Goal: Task Accomplishment & Management: Manage account settings

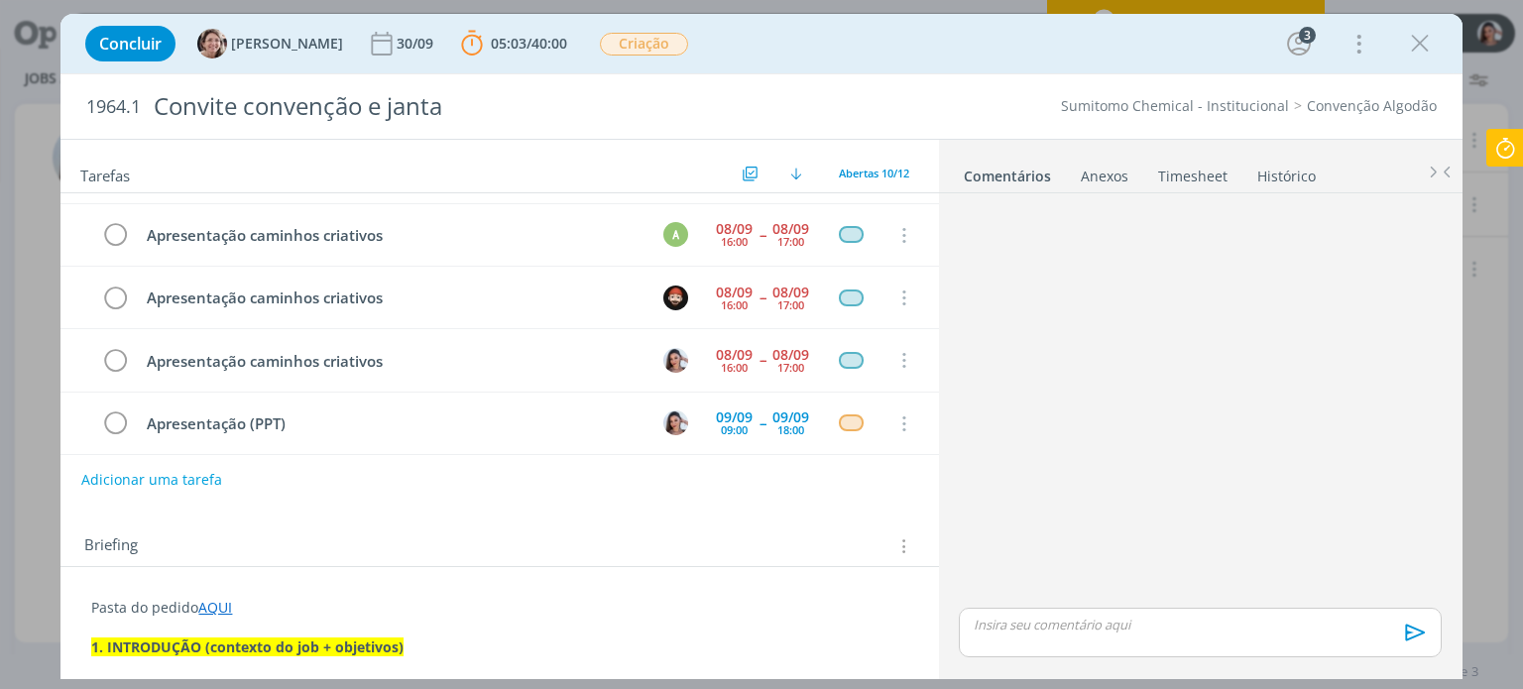
click at [1520, 121] on div "Concluir [PERSON_NAME] [DATE] 05:03 / 40:00 Parar Apontar Data * [DATE] Horas *…" at bounding box center [761, 344] width 1523 height 689
click at [1514, 134] on icon at bounding box center [1505, 148] width 36 height 39
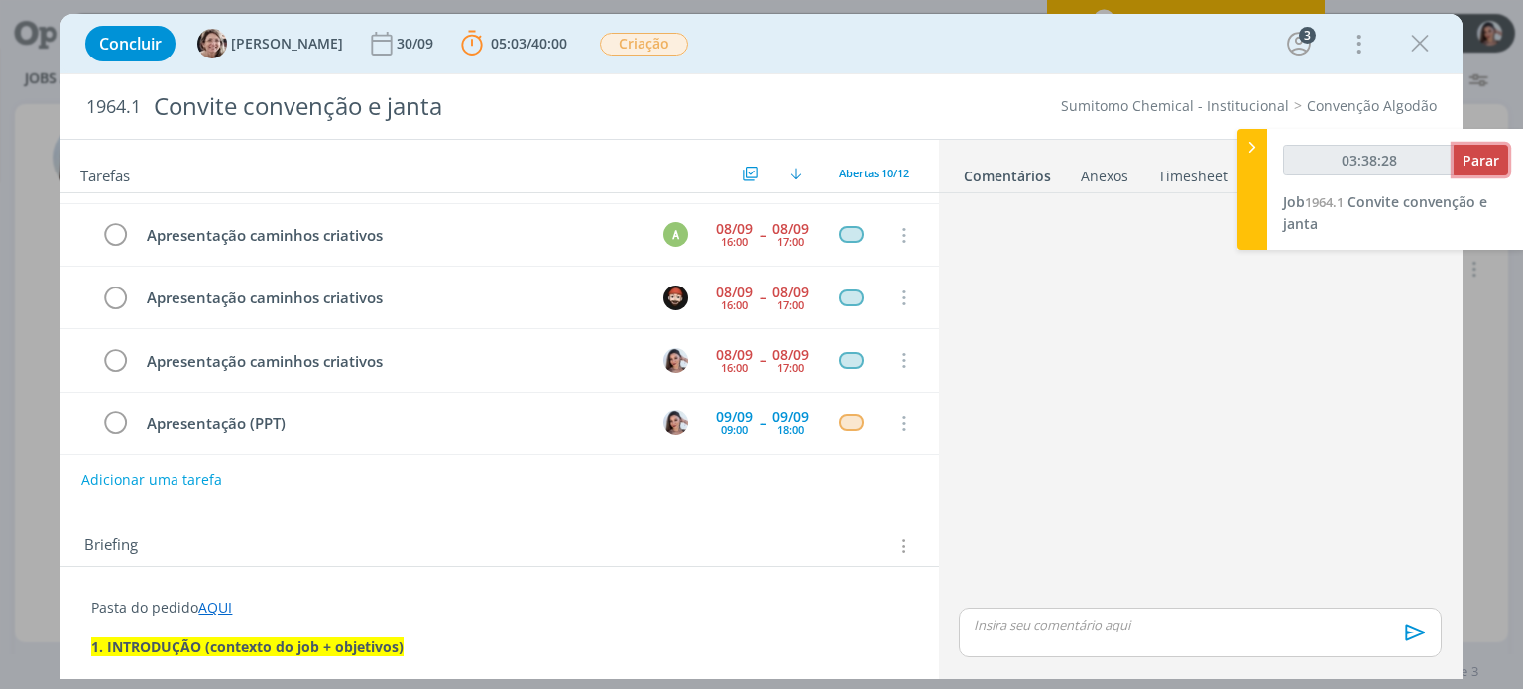
click at [1489, 146] on button "Parar" at bounding box center [1480, 160] width 55 height 31
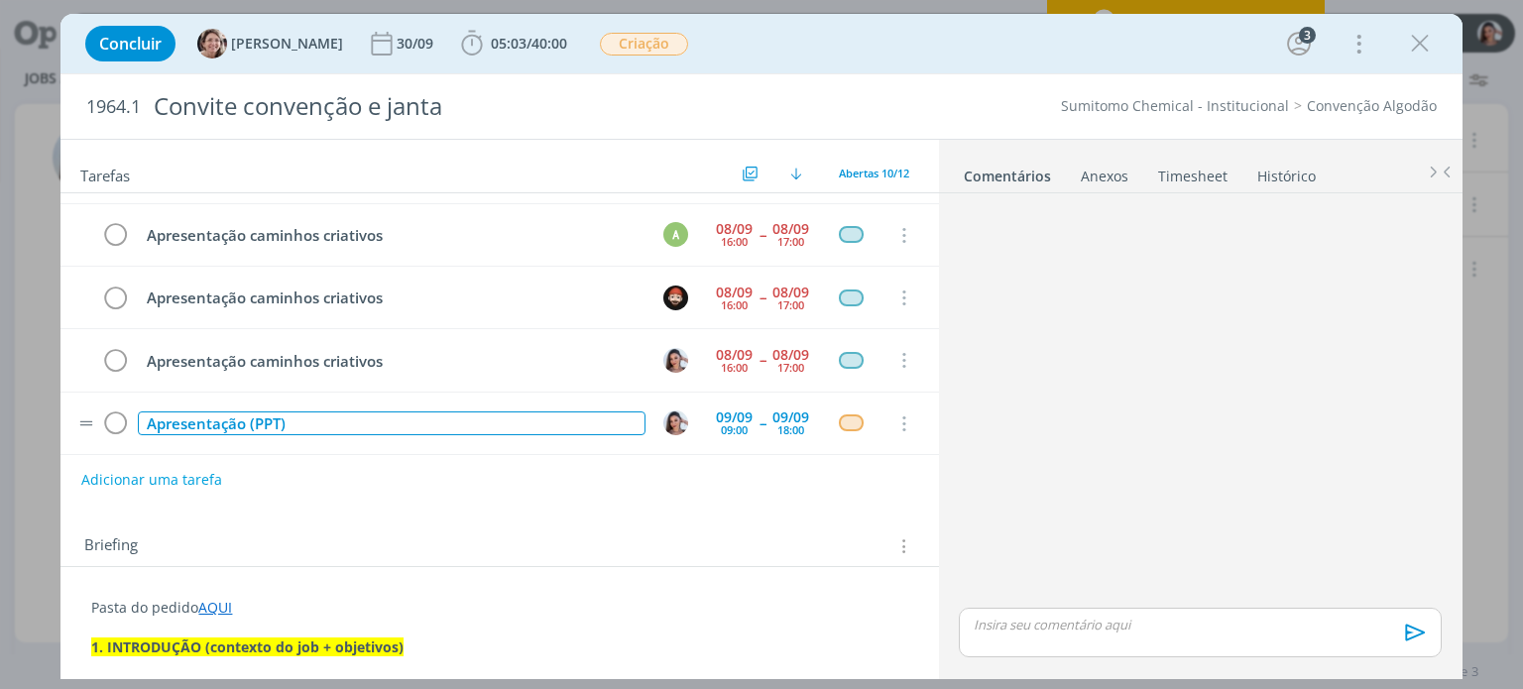
click at [266, 411] on div "Apresentação (PPT)" at bounding box center [391, 423] width 507 height 25
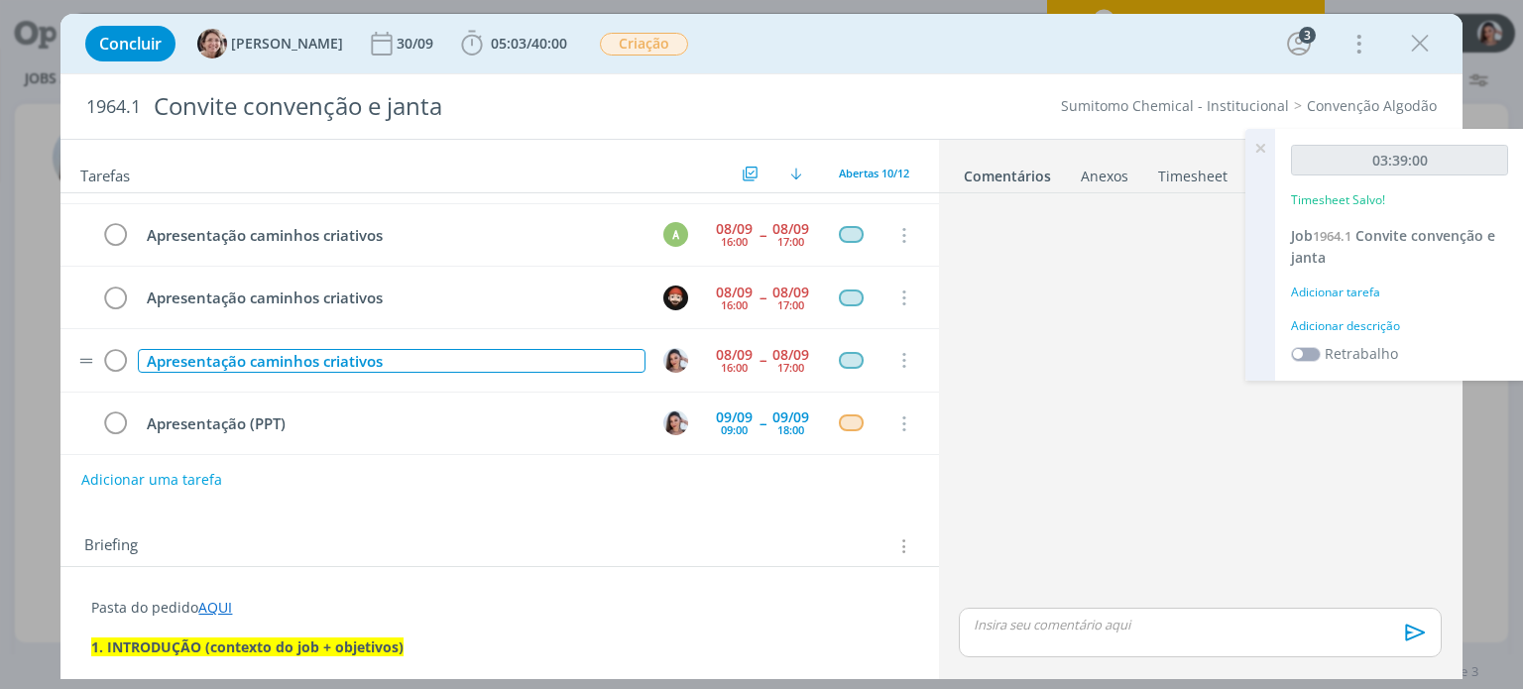
click at [288, 349] on div "Apresentação caminhos criativos" at bounding box center [391, 361] width 507 height 25
copy div "Apresentação caminhos criativos"
click at [115, 351] on icon "dialog" at bounding box center [115, 361] width 28 height 30
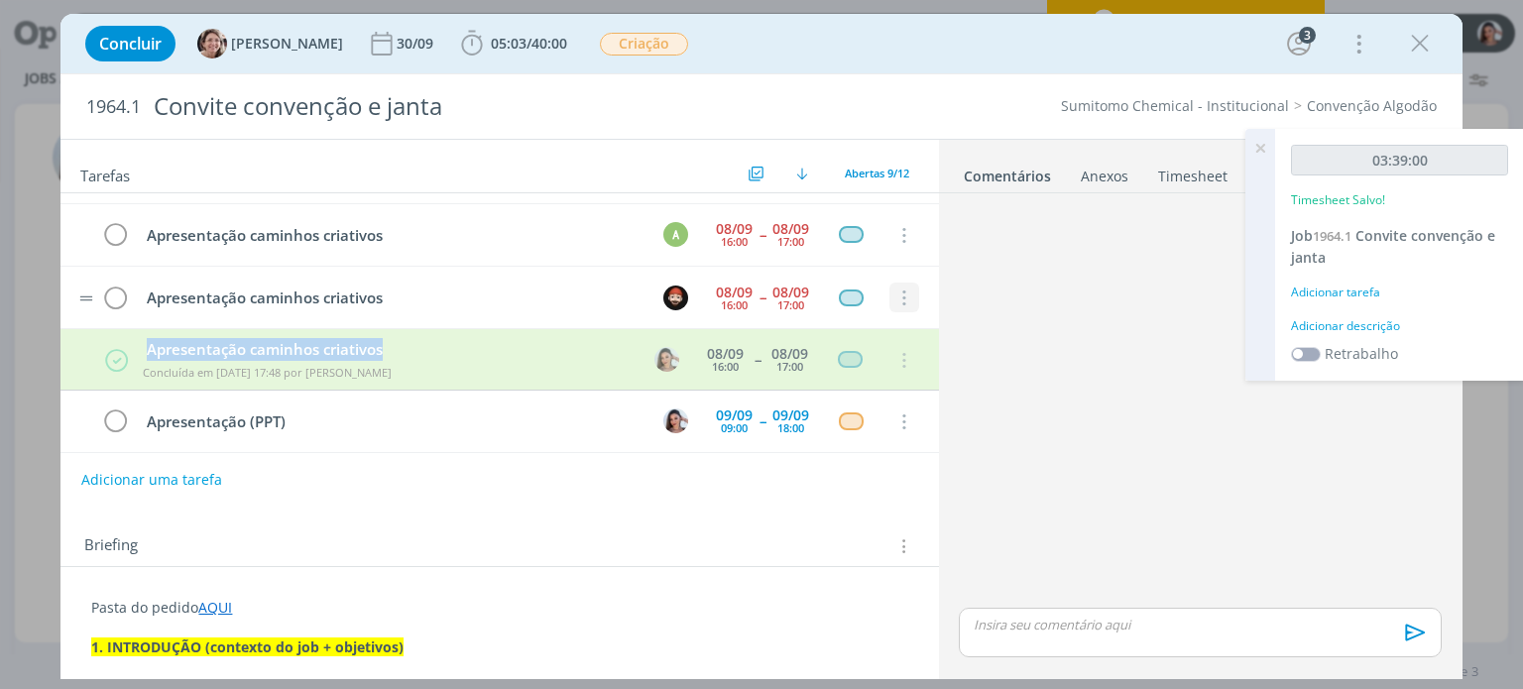
scroll to position [365, 0]
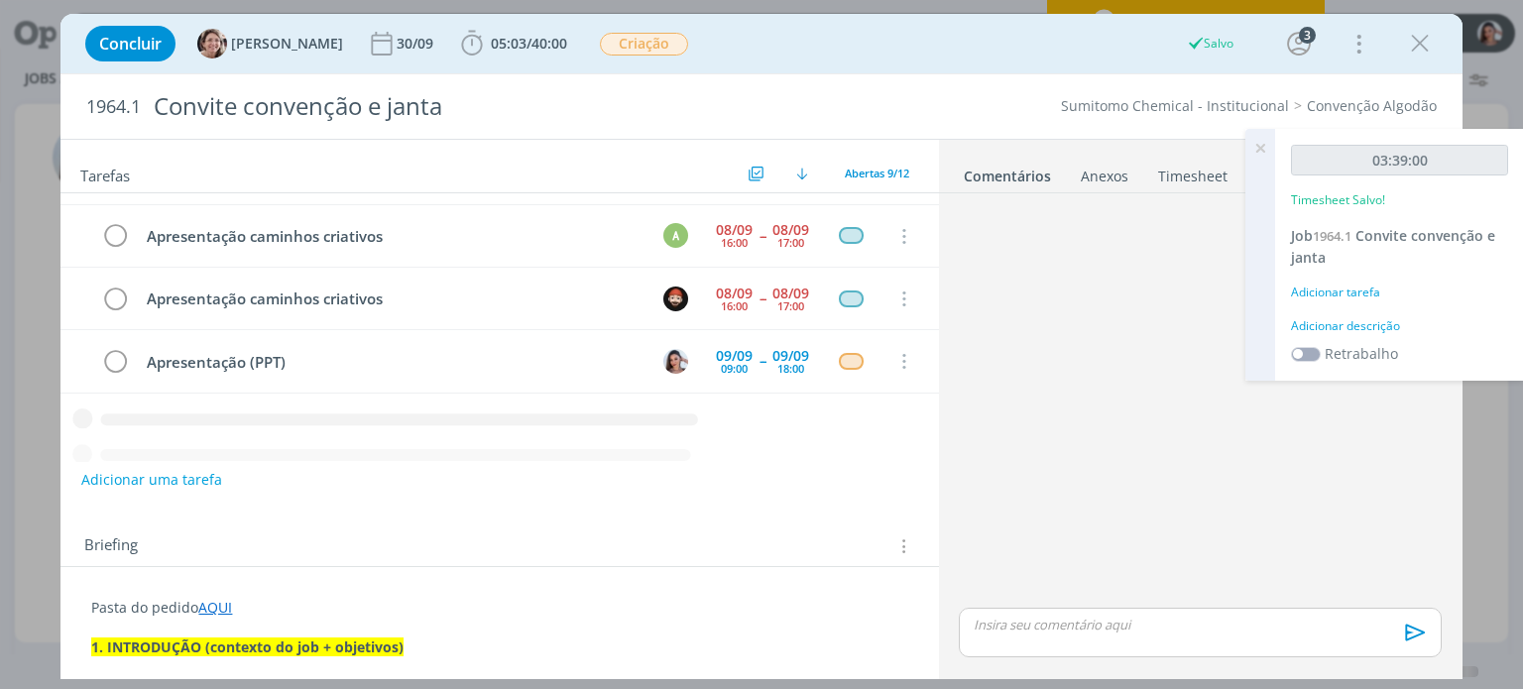
click at [1190, 185] on ul "Comentários Anexos 0 Timesheet Histórico" at bounding box center [1200, 167] width 523 height 54
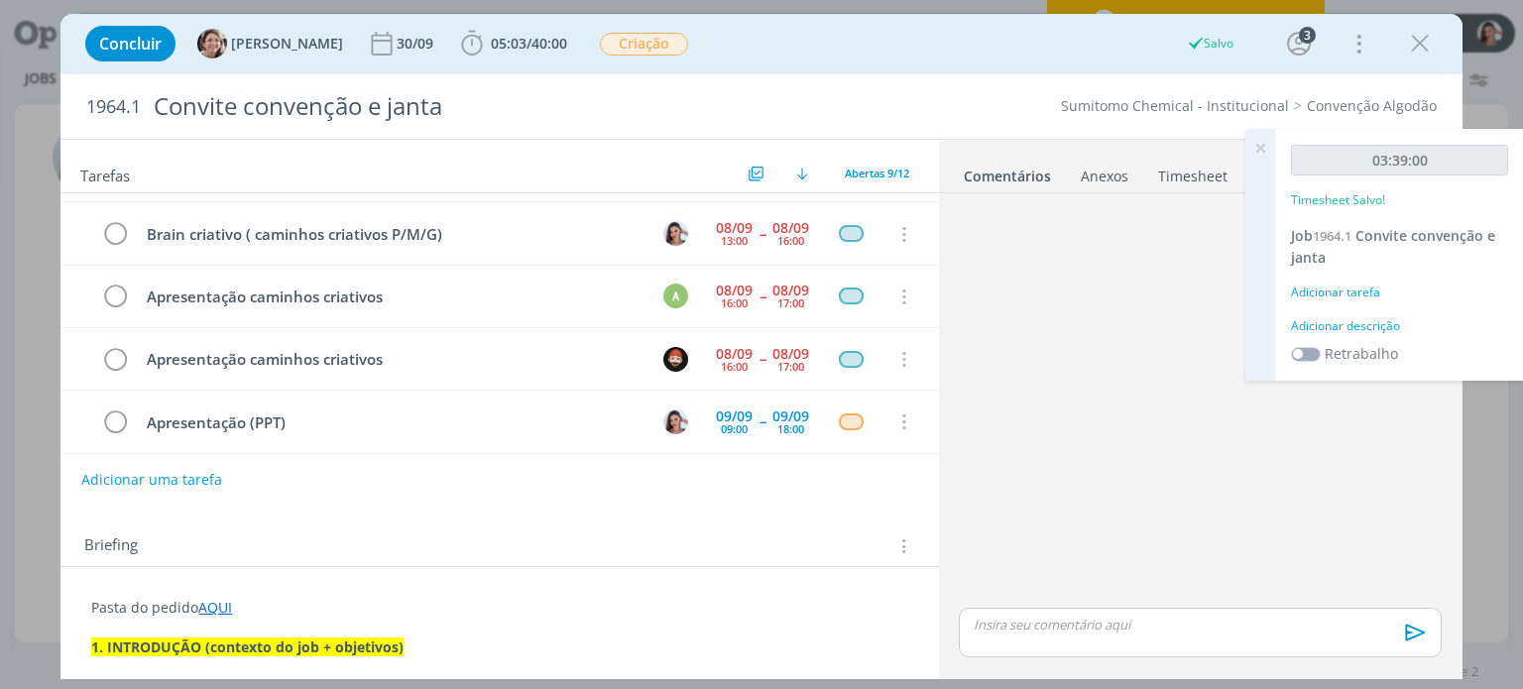
click at [1255, 148] on icon at bounding box center [1260, 148] width 36 height 39
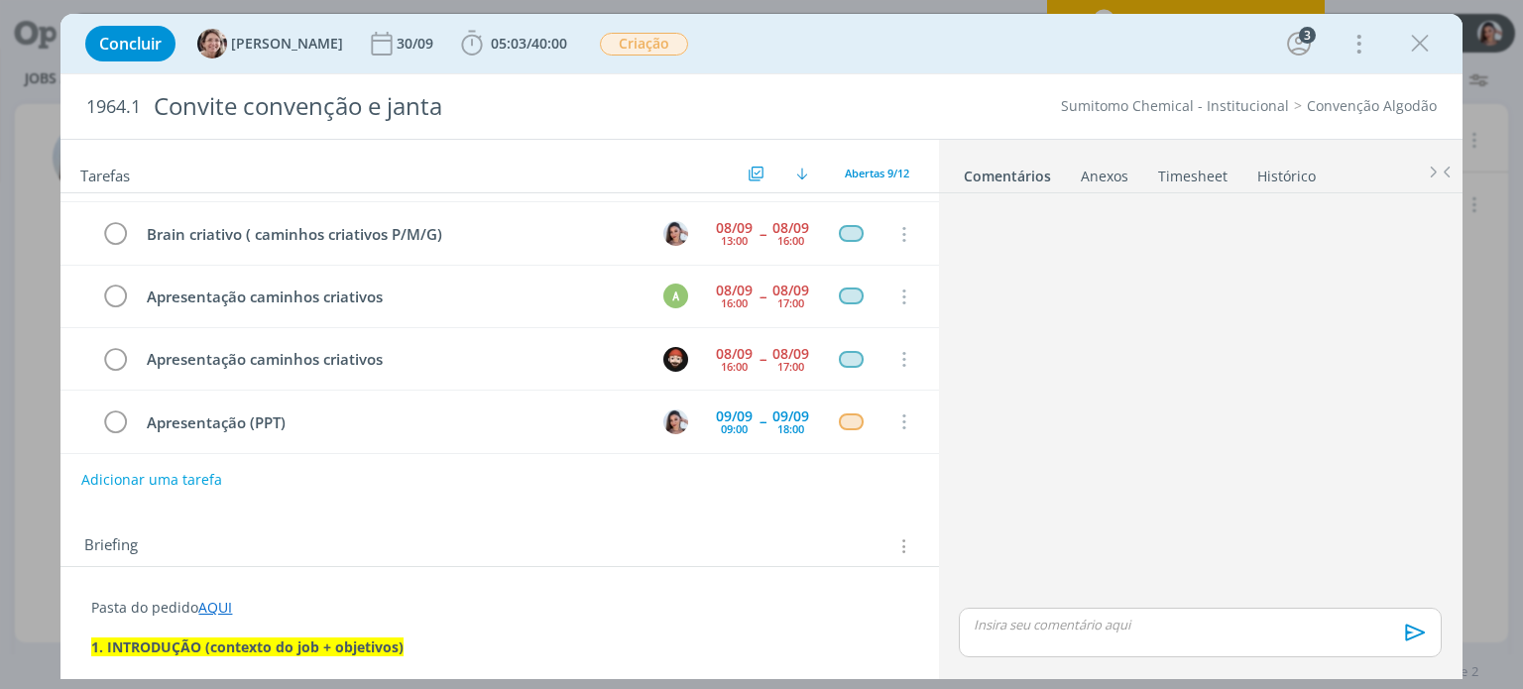
click at [1190, 176] on link "Timesheet" at bounding box center [1192, 172] width 71 height 29
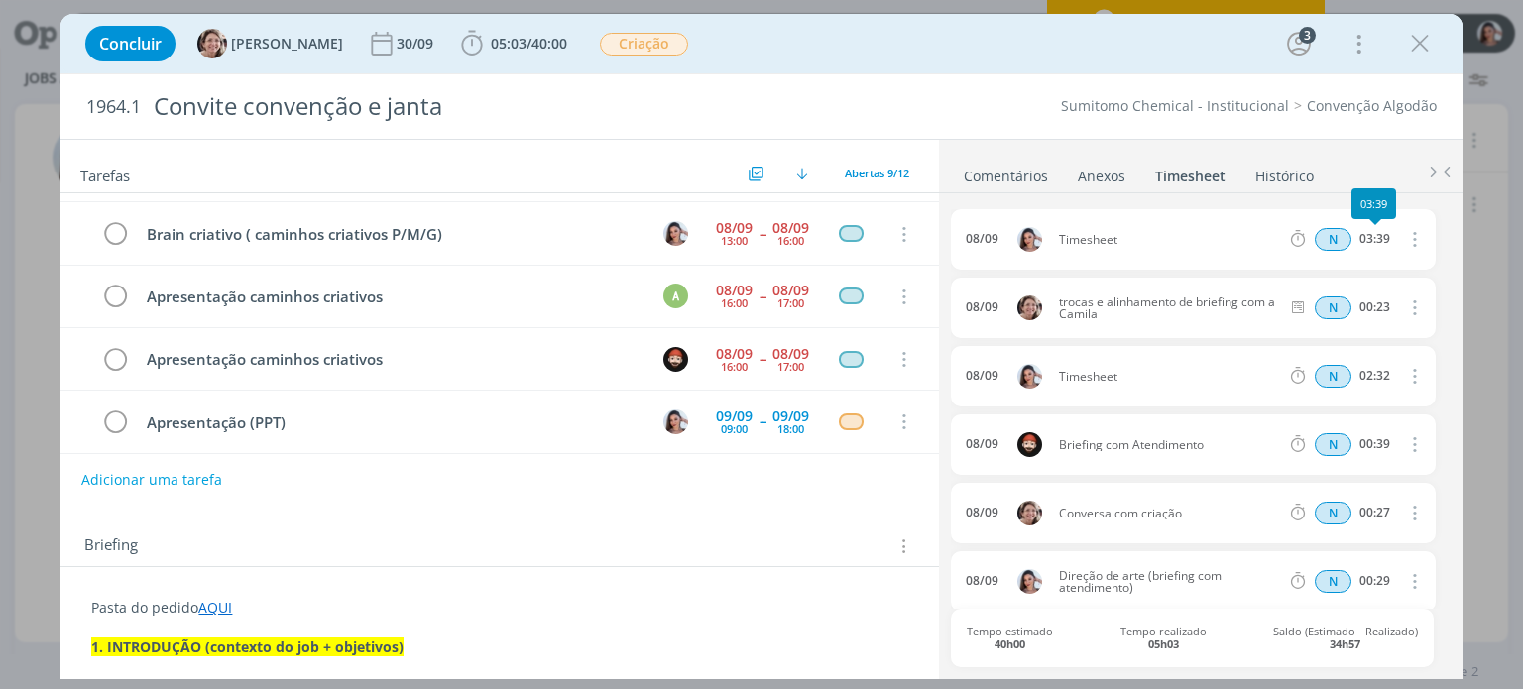
click at [1416, 242] on button "dialog" at bounding box center [1413, 239] width 48 height 33
click at [1350, 292] on link "Editar" at bounding box center [1357, 304] width 157 height 32
drag, startPoint x: 1123, startPoint y: 239, endPoint x: 1027, endPoint y: 214, distance: 99.3
click at [1031, 213] on div "[DATE] 17:49 Timesheet Selecione a tarefa N 03:39" at bounding box center [1193, 239] width 484 height 60
click at [762, 495] on div "Adicionar uma tarefa" at bounding box center [498, 480] width 877 height 36
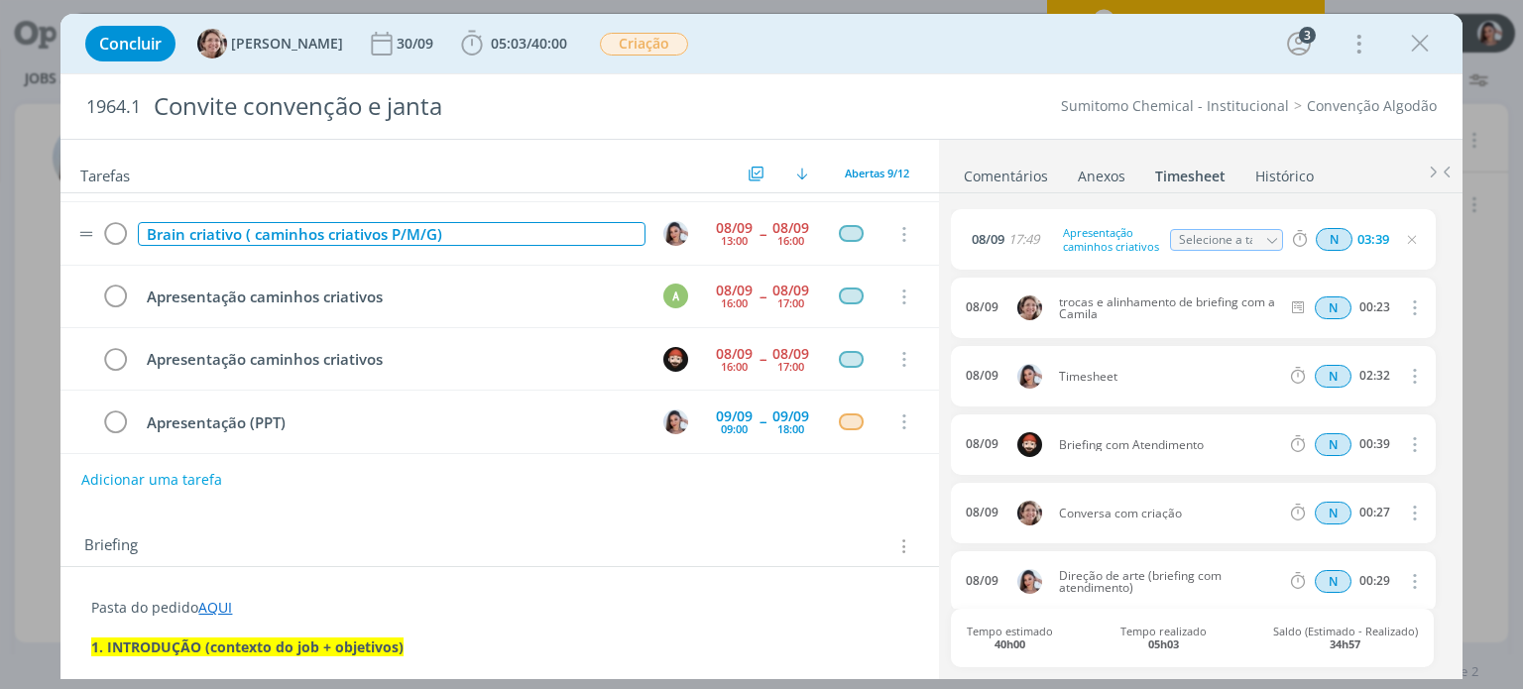
click at [412, 229] on div "Brain criativo ( caminhos criativos P/M/G)" at bounding box center [391, 234] width 507 height 25
copy div "Brain criativo ( caminhos criativos P/M/G)"
click at [119, 231] on icon "dialog" at bounding box center [115, 235] width 28 height 30
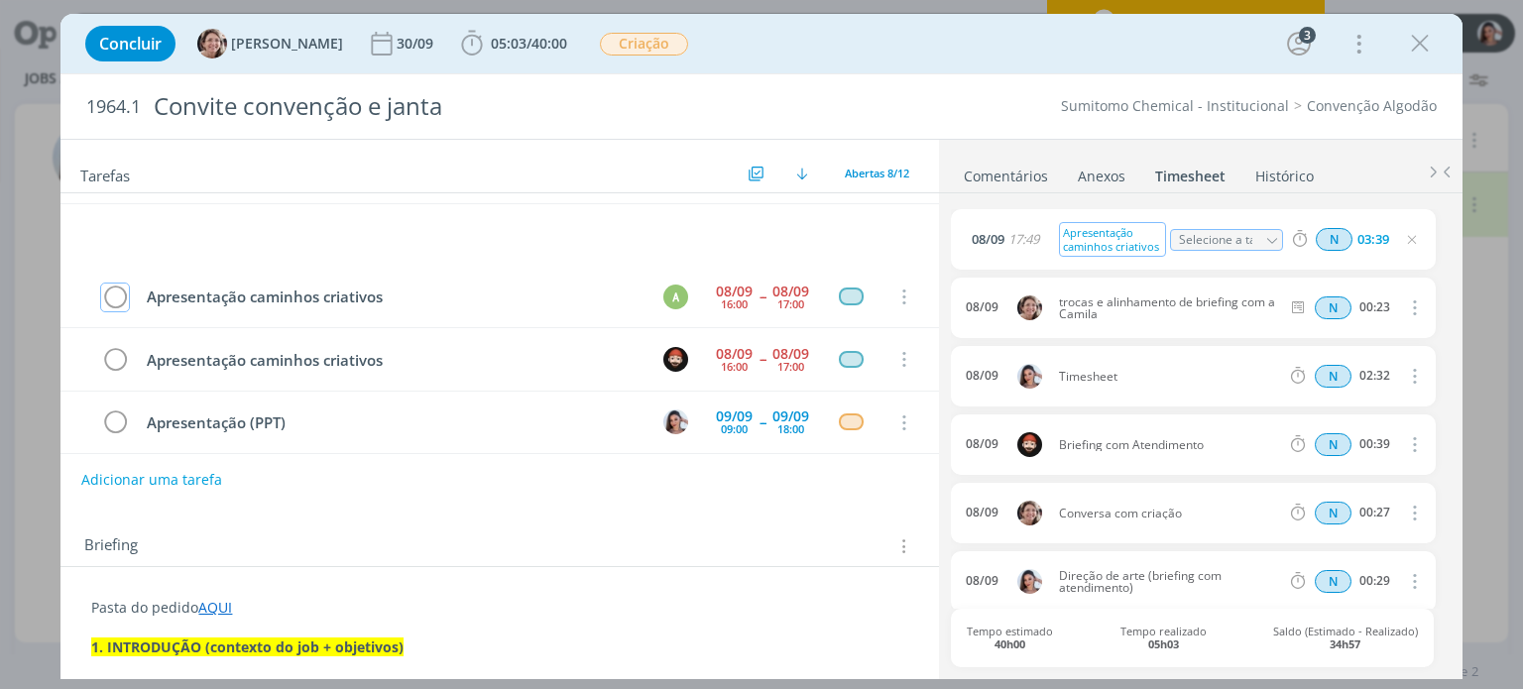
click at [1103, 238] on div "Apresentação caminhos criativos" at bounding box center [1112, 239] width 107 height 35
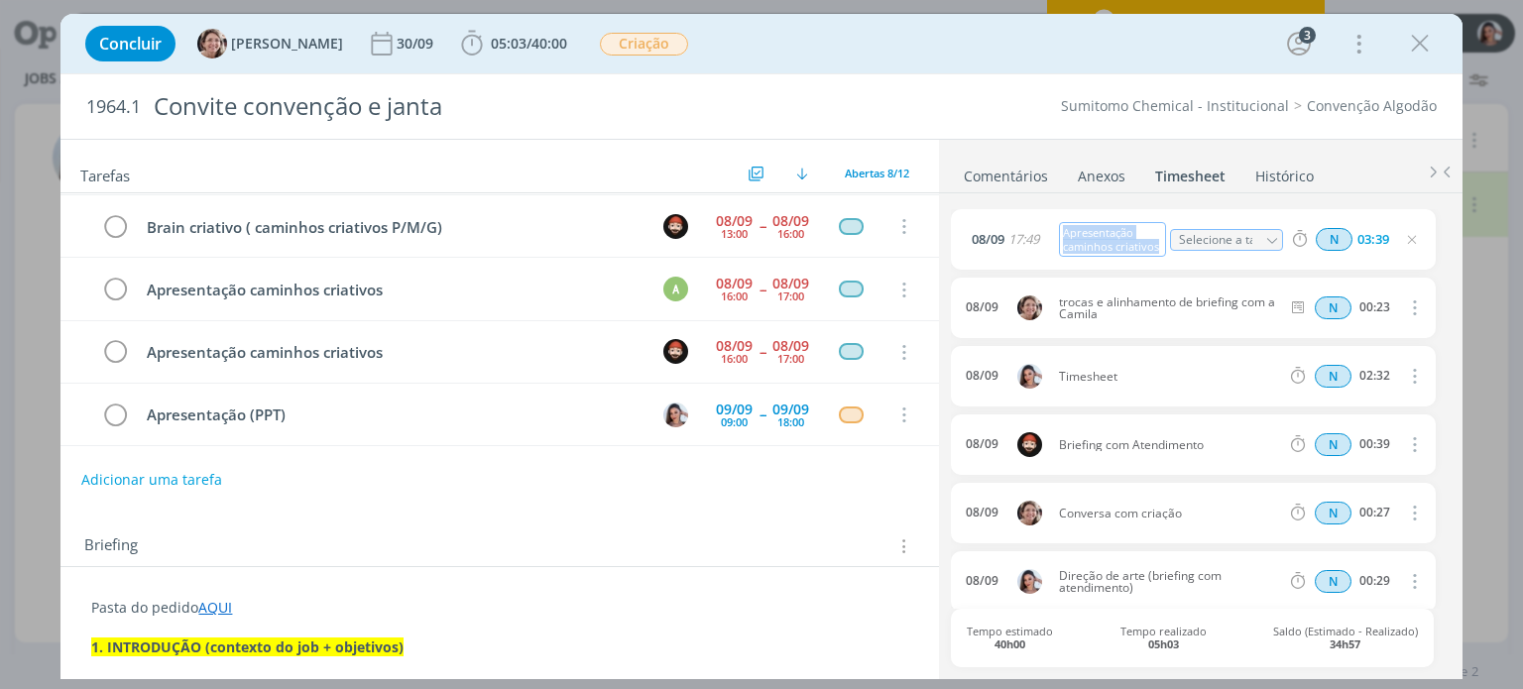
click at [1103, 238] on div "Apresentação caminhos criativos" at bounding box center [1112, 239] width 107 height 35
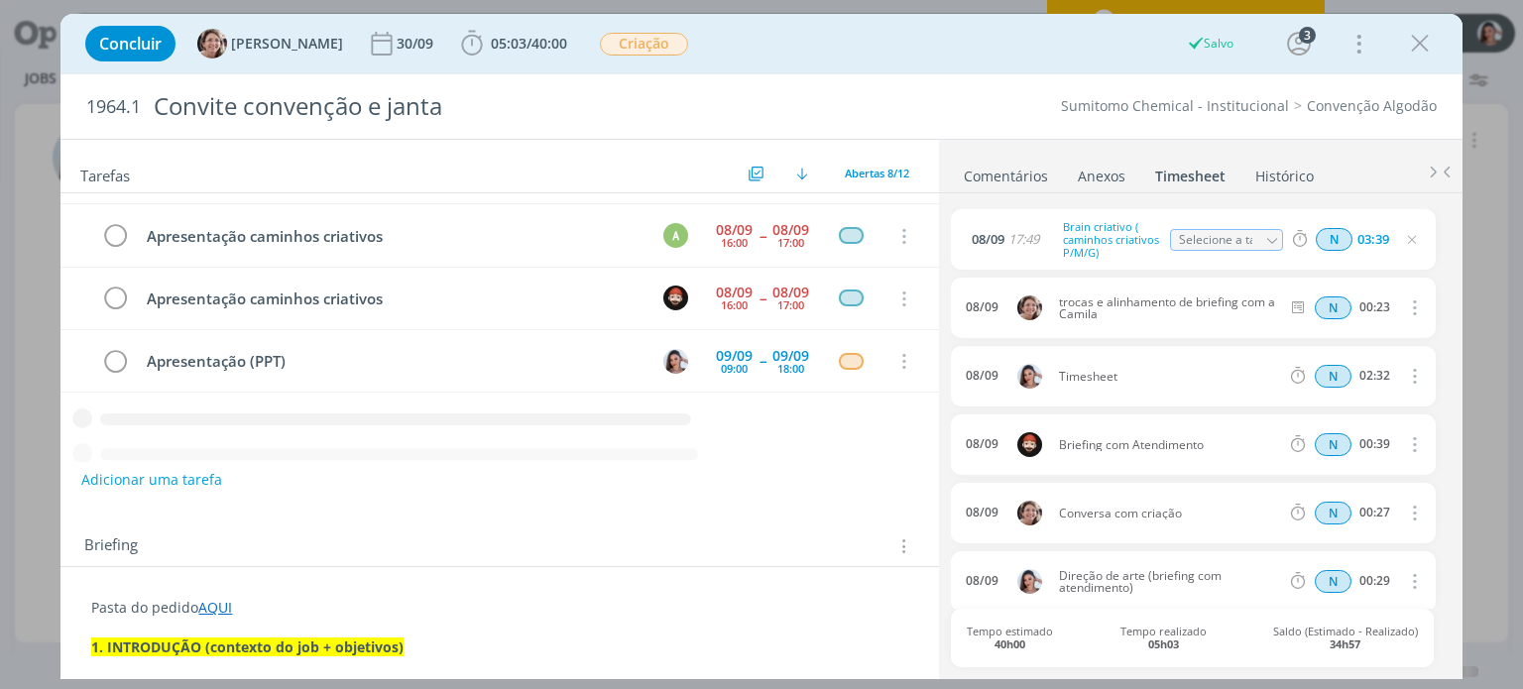
click at [725, 507] on div "Tarefas Usar Job de template Ordenar por: Prazo crescente Prazo decrescente Ord…" at bounding box center [498, 404] width 877 height 528
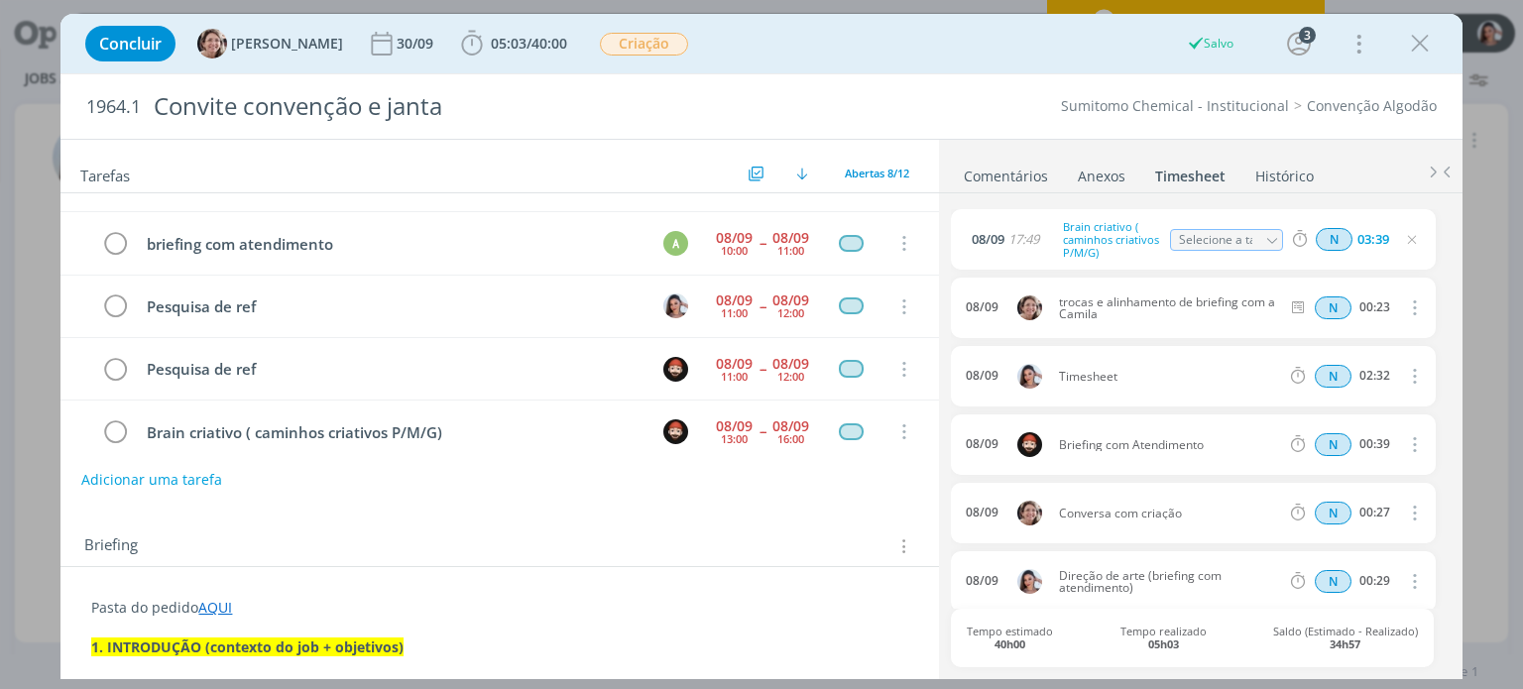
scroll to position [0, 0]
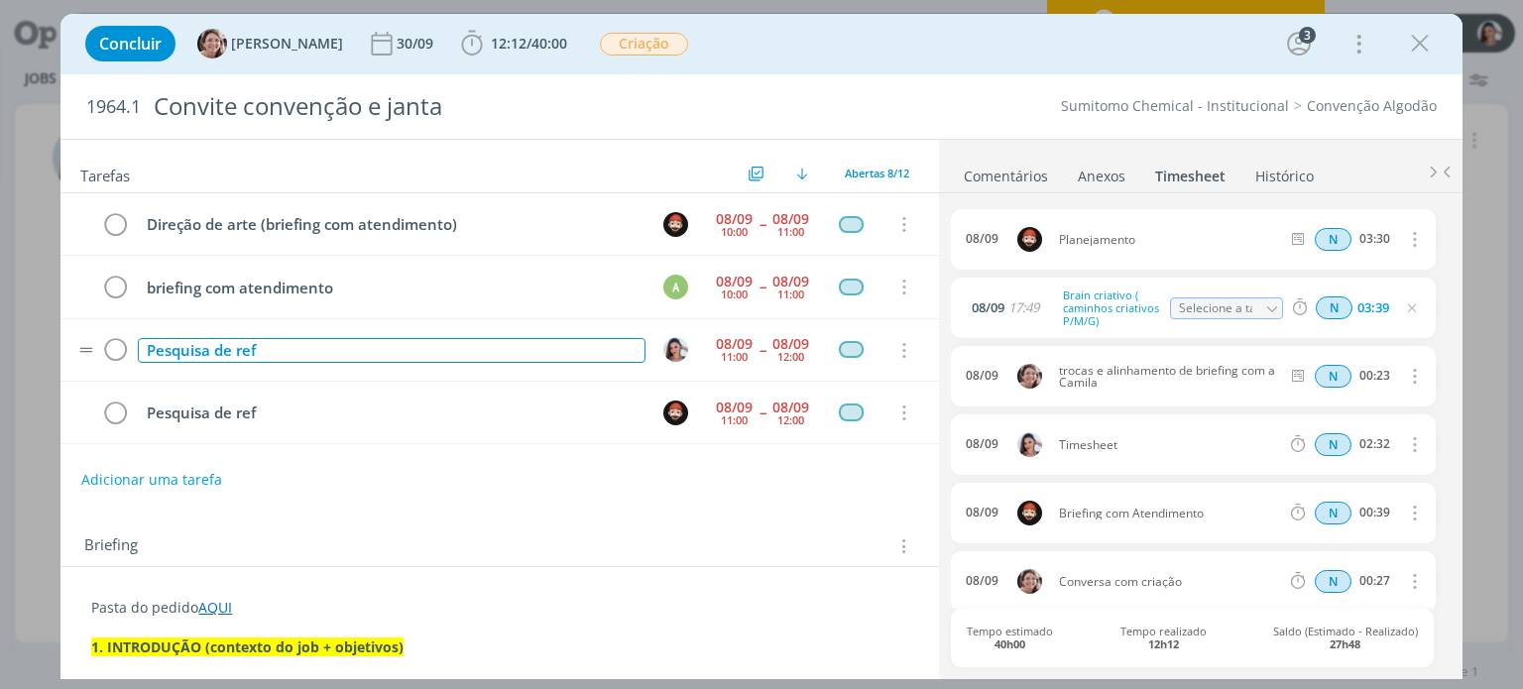
click at [225, 338] on div "Pesquisa de ref" at bounding box center [391, 350] width 507 height 25
copy div "Pesquisa de ref"
click at [117, 345] on icon "dialog" at bounding box center [115, 351] width 28 height 30
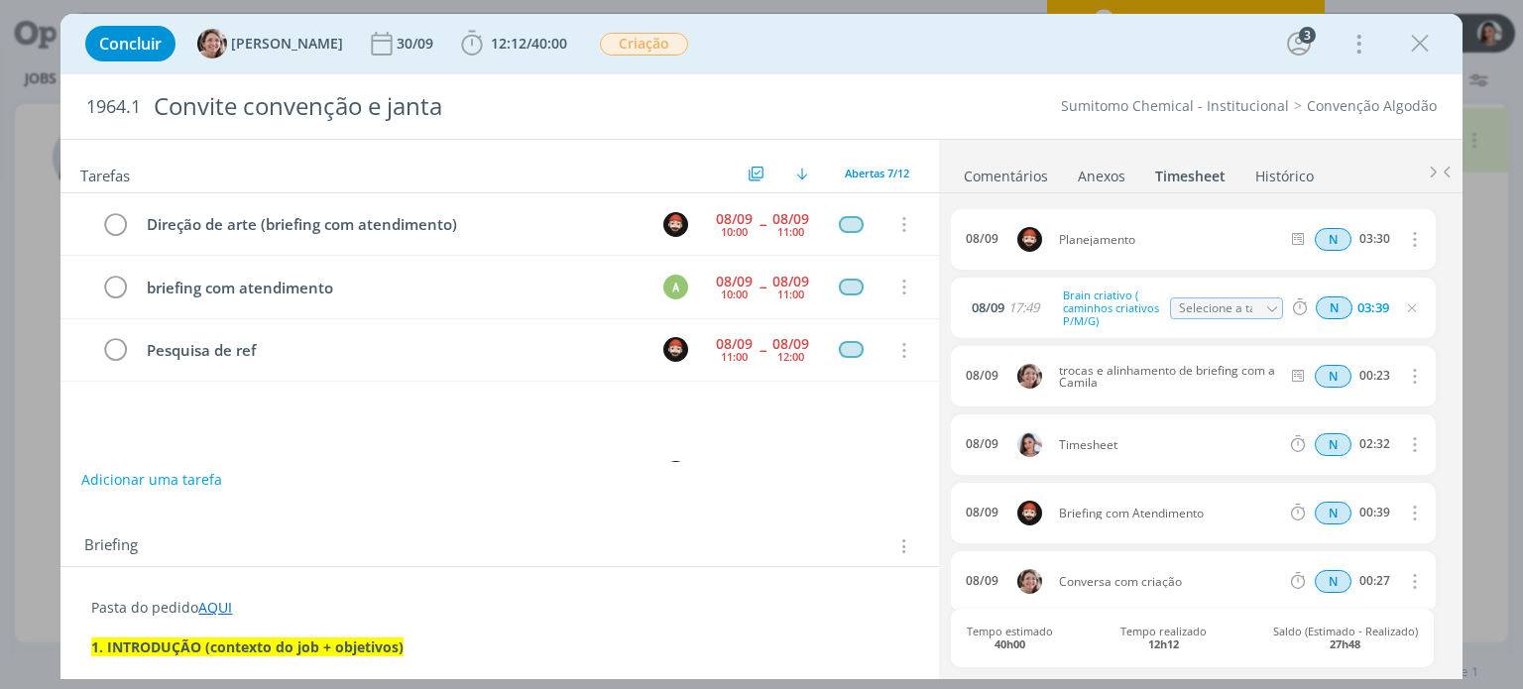
click at [1402, 443] on icon "dialog" at bounding box center [1413, 444] width 22 height 24
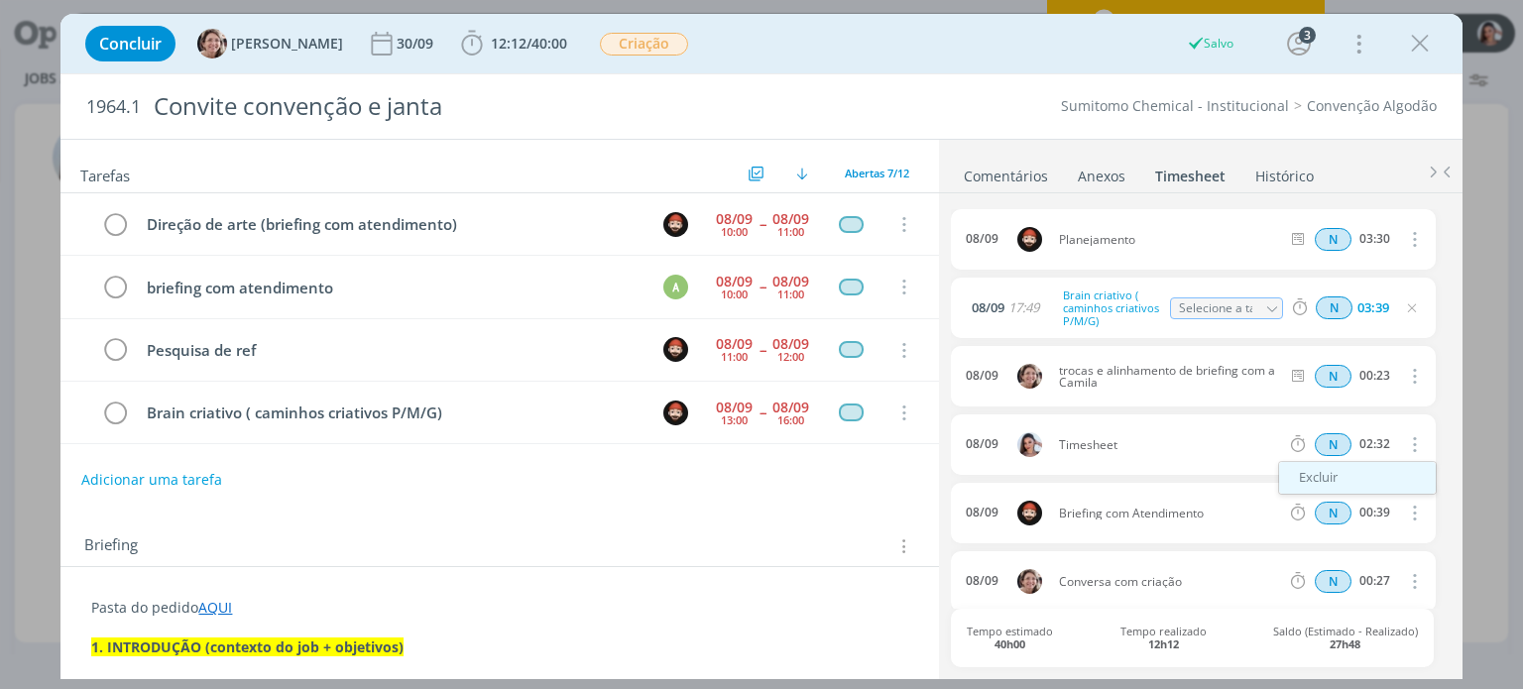
click at [1316, 478] on link "Excluir" at bounding box center [1357, 478] width 157 height 32
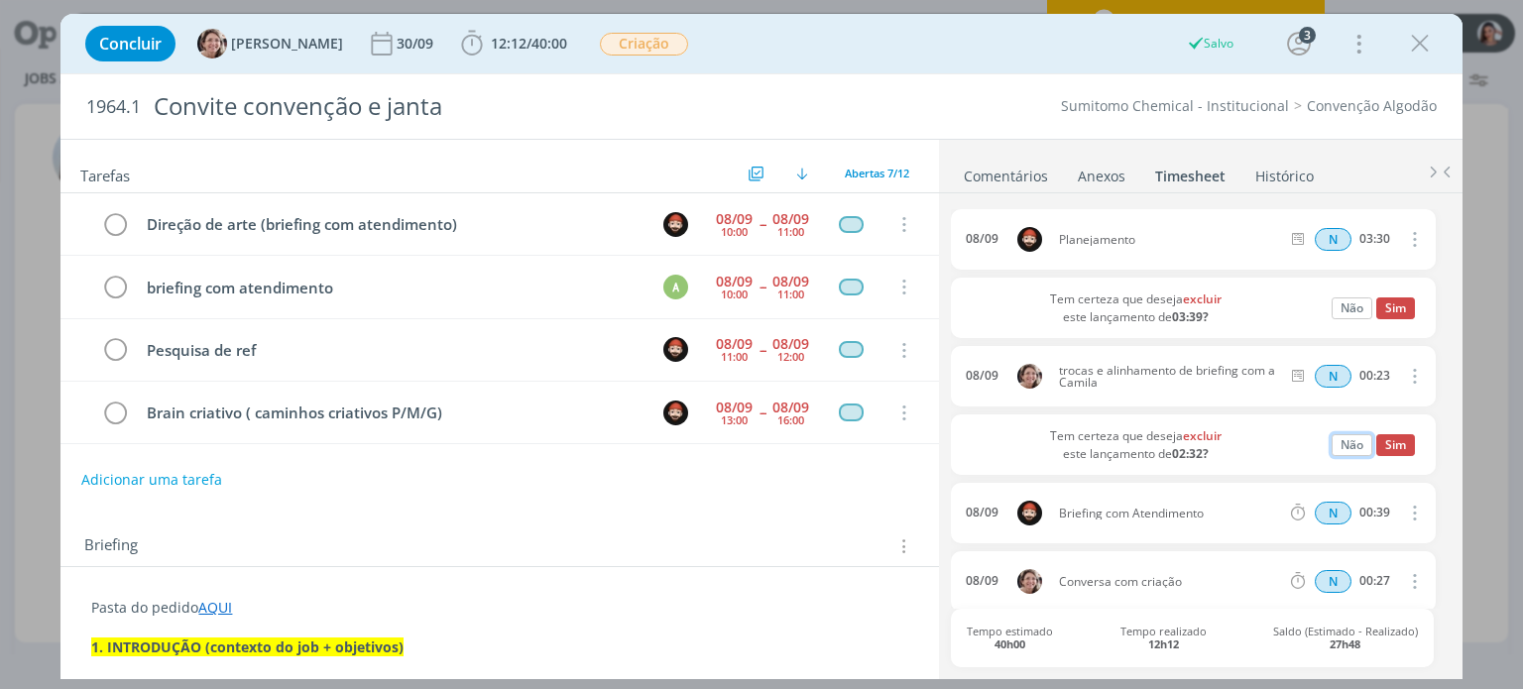
click at [1343, 442] on button "Não" at bounding box center [1351, 445] width 41 height 22
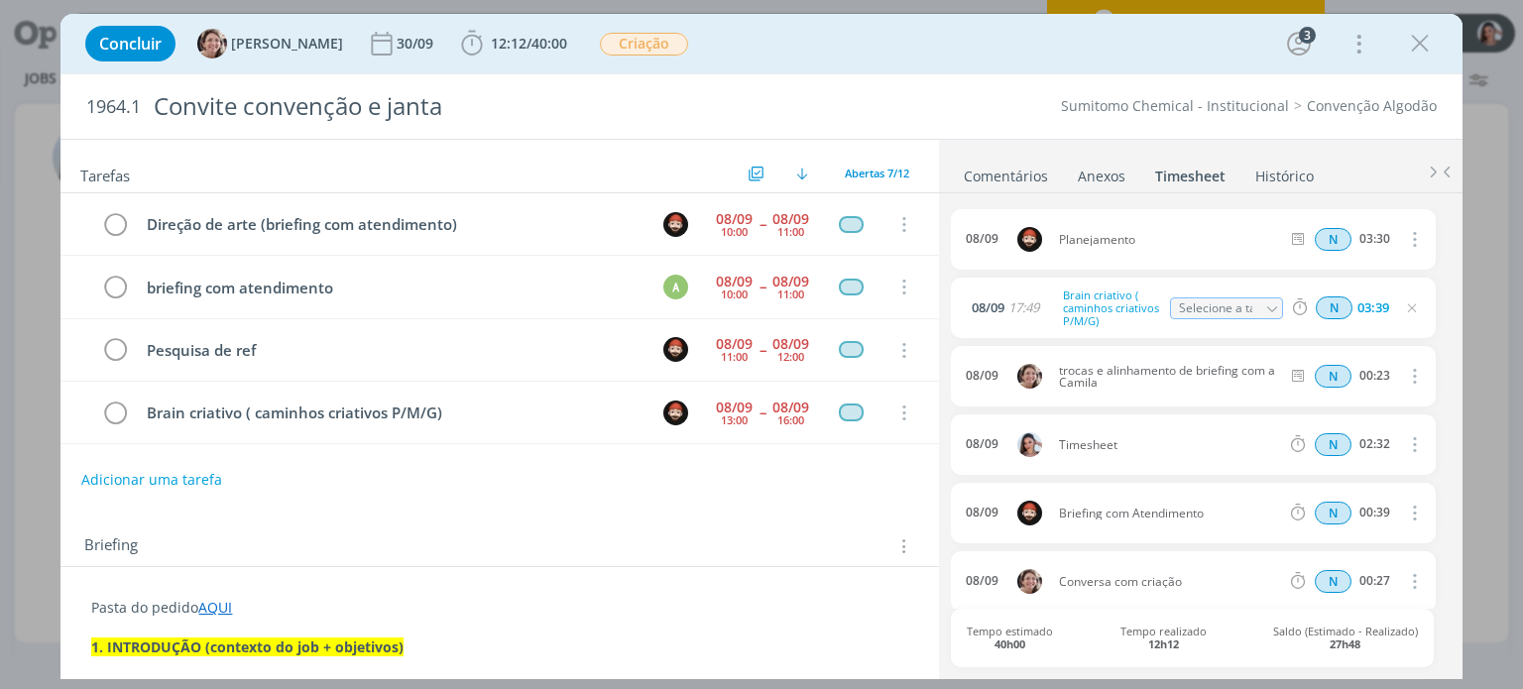
click at [1394, 452] on button "dialog" at bounding box center [1413, 444] width 48 height 33
click at [1339, 504] on link "Editar" at bounding box center [1357, 510] width 157 height 32
click at [1364, 439] on input "02:32" at bounding box center [1373, 445] width 43 height 22
click at [1372, 446] on input "03:21" at bounding box center [1373, 445] width 43 height 22
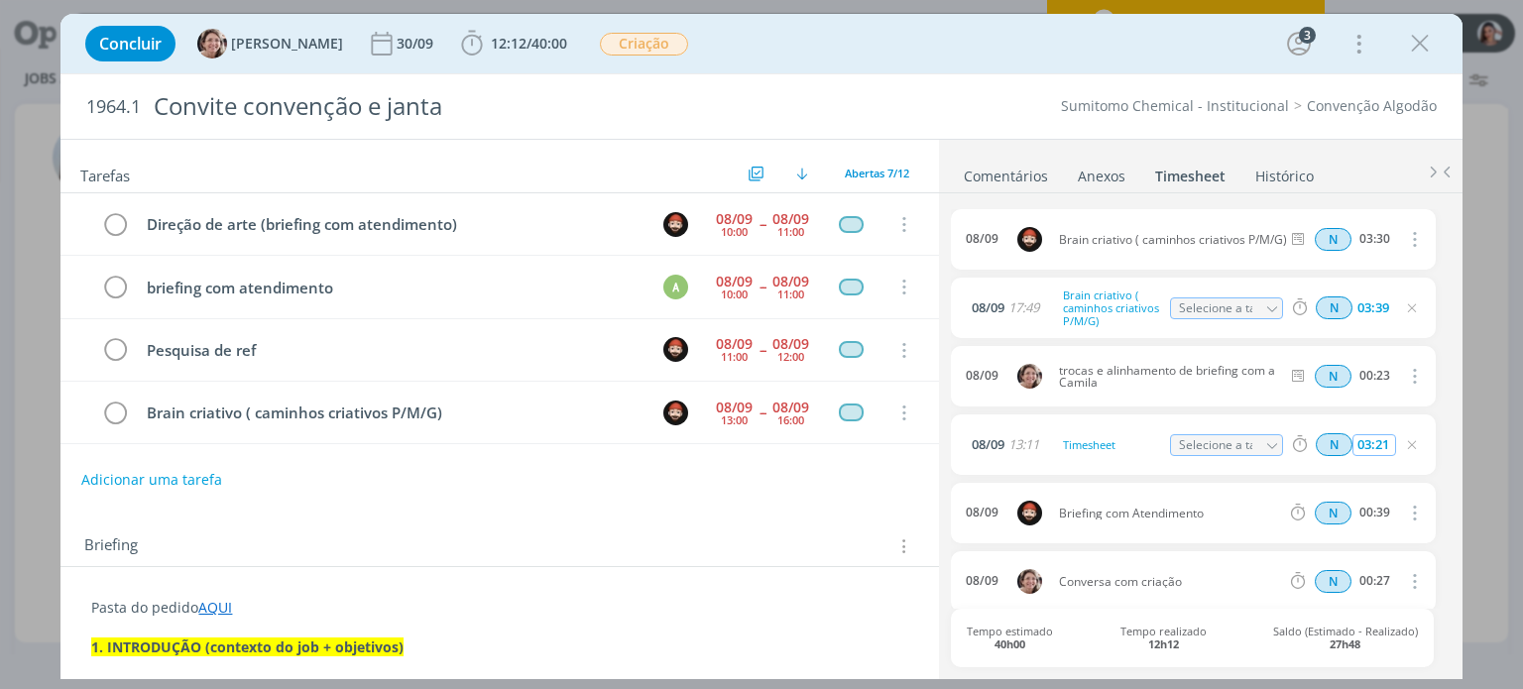
click at [1372, 445] on input "03:21" at bounding box center [1373, 445] width 43 height 22
type input "01:32"
click at [1120, 437] on div "Timesheet" at bounding box center [1112, 445] width 107 height 22
click at [1119, 437] on div "Timesheet" at bounding box center [1112, 445] width 107 height 22
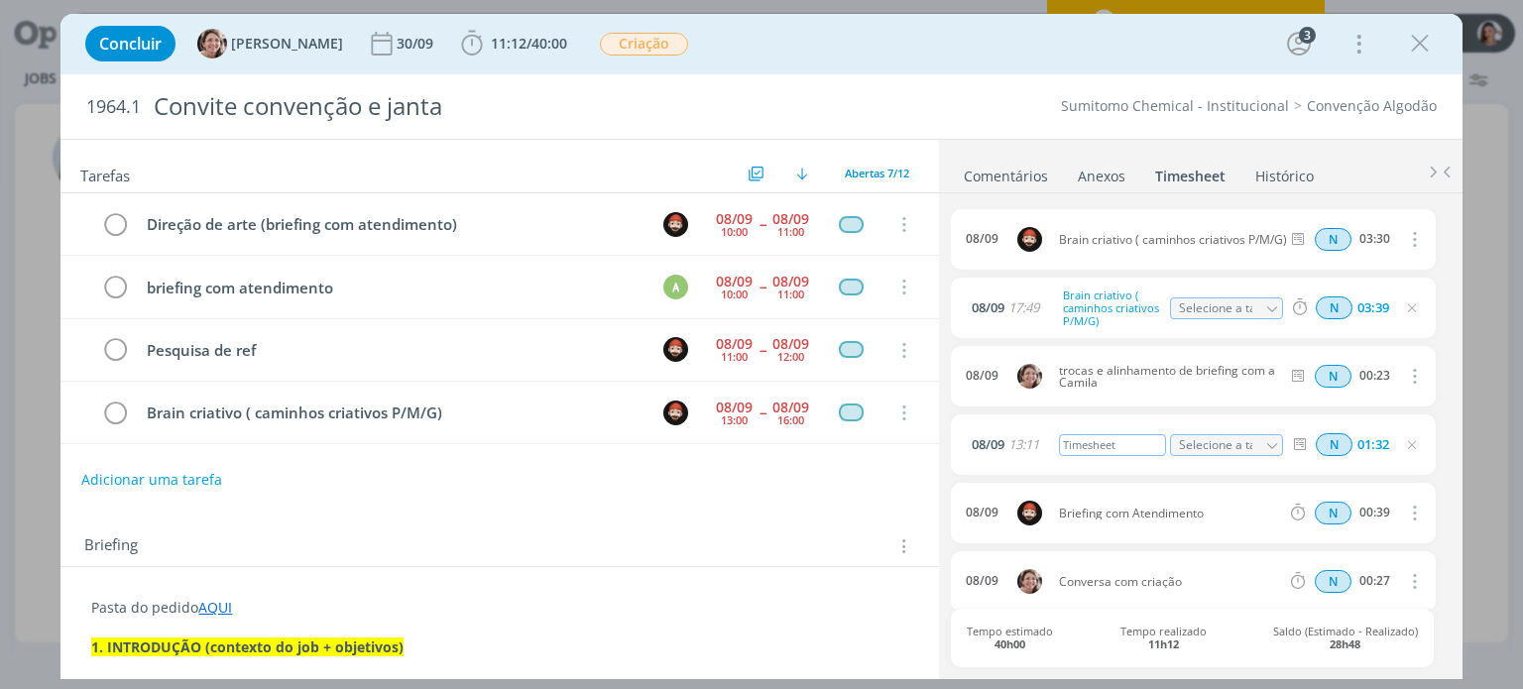
click at [1119, 441] on div "Timesheet" at bounding box center [1112, 445] width 107 height 22
click at [873, 479] on div "Adicionar uma tarefa" at bounding box center [498, 480] width 877 height 36
